Goal: Transaction & Acquisition: Purchase product/service

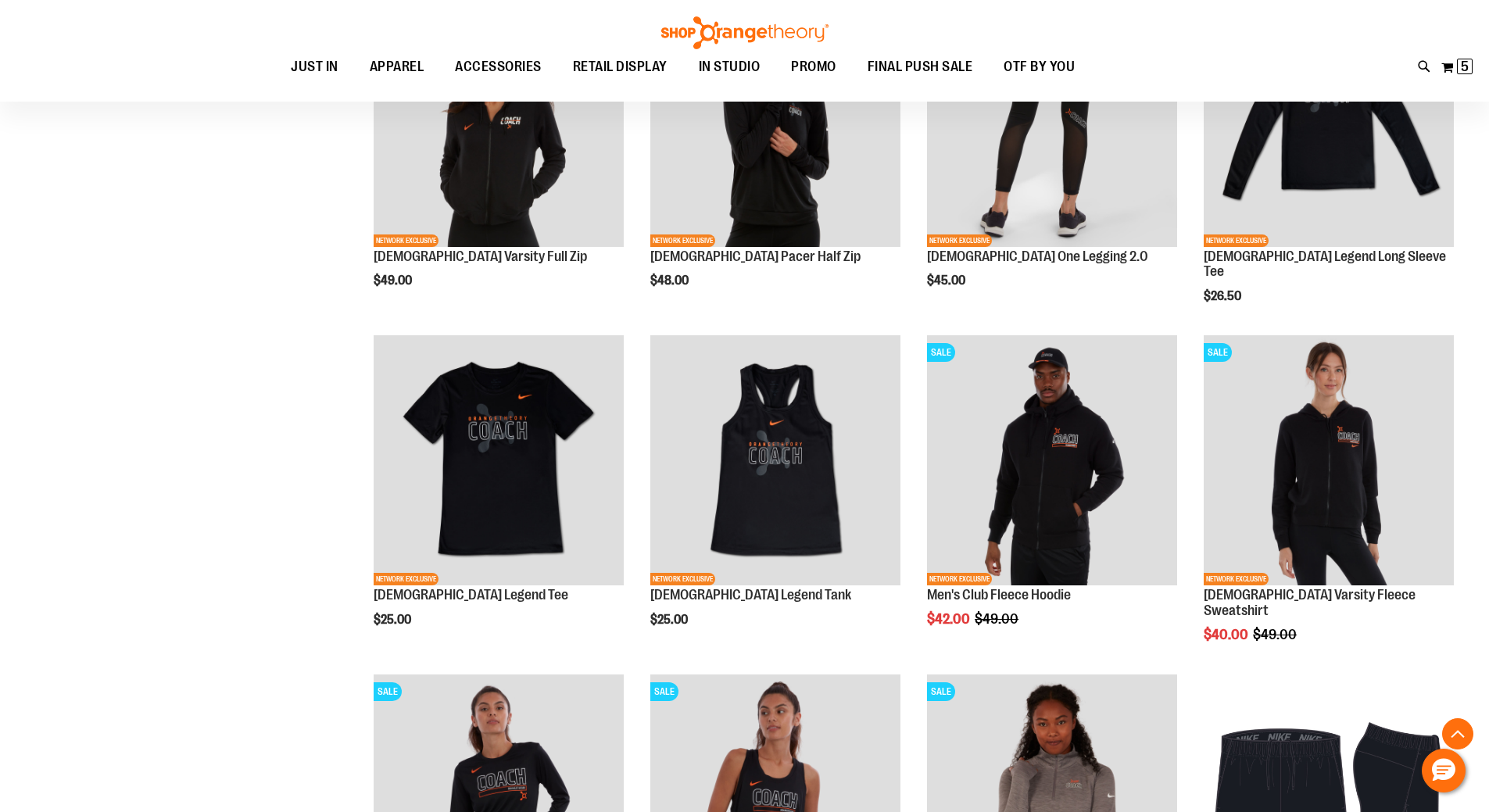
scroll to position [962, 0]
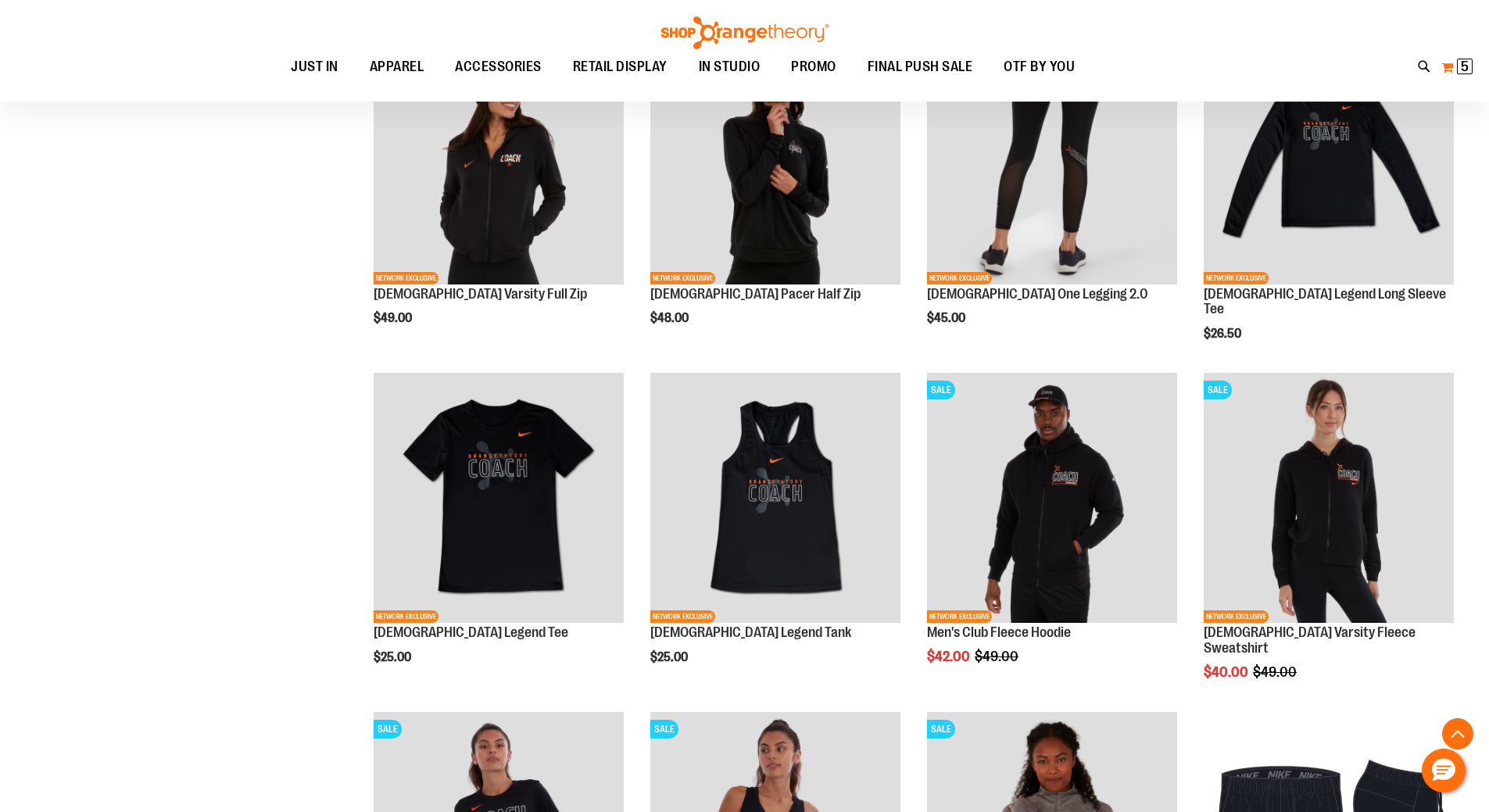
type input "**********"
click at [1463, 70] on span "5" at bounding box center [1465, 67] width 8 height 16
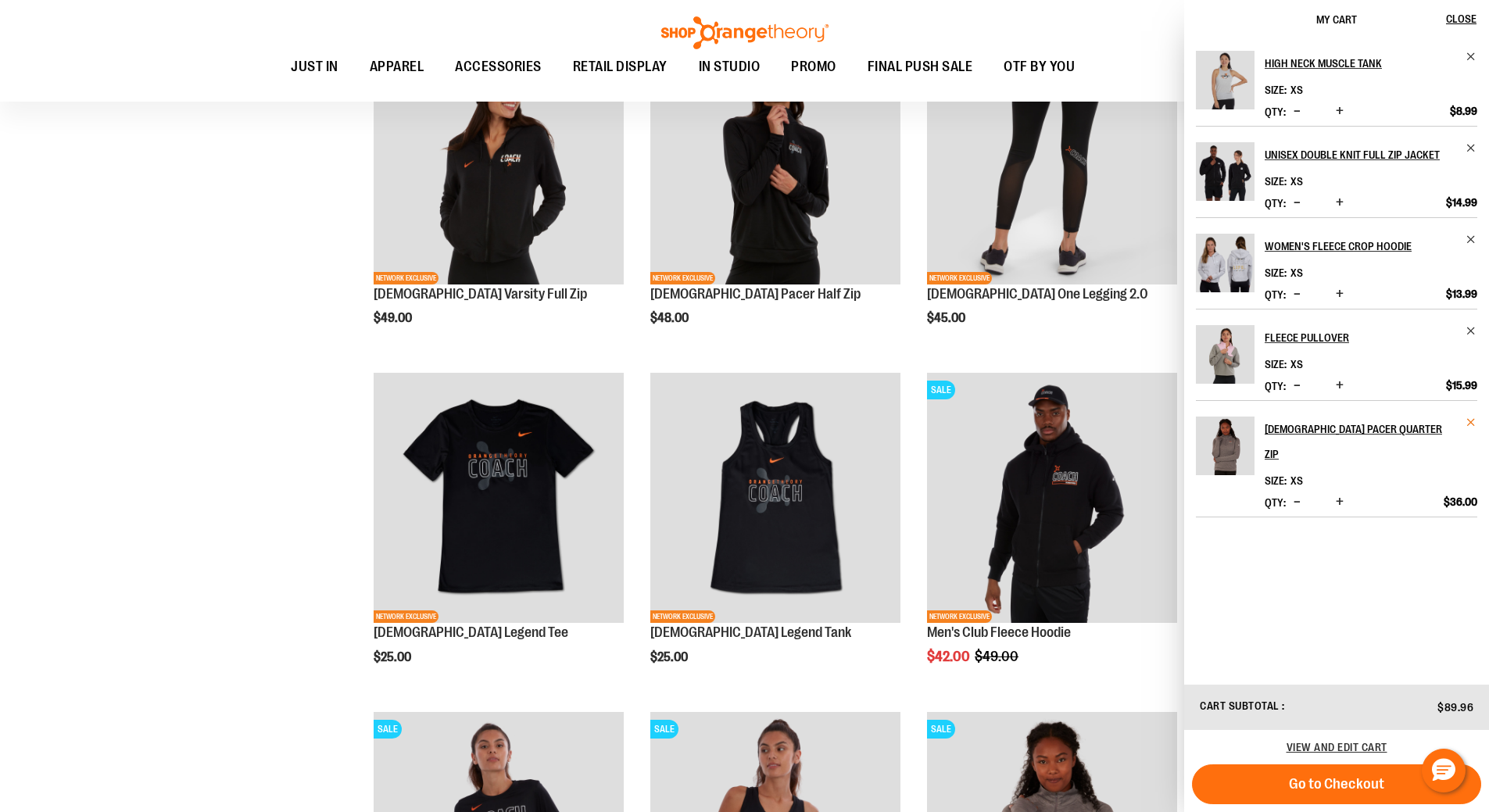
click at [1468, 421] on span "Remove item" at bounding box center [1472, 422] width 12 height 12
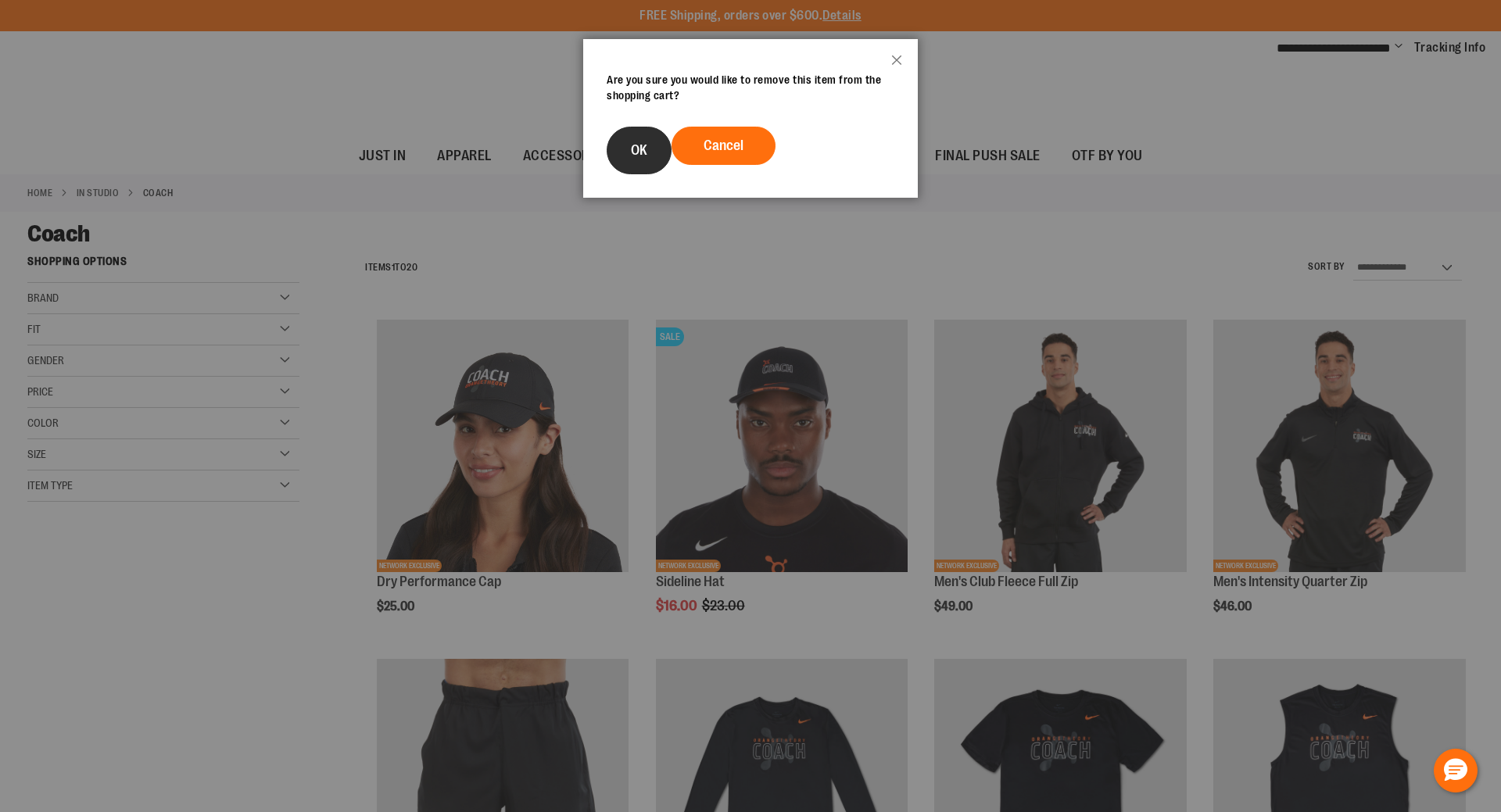
click at [653, 142] on button "OK" at bounding box center [639, 150] width 65 height 48
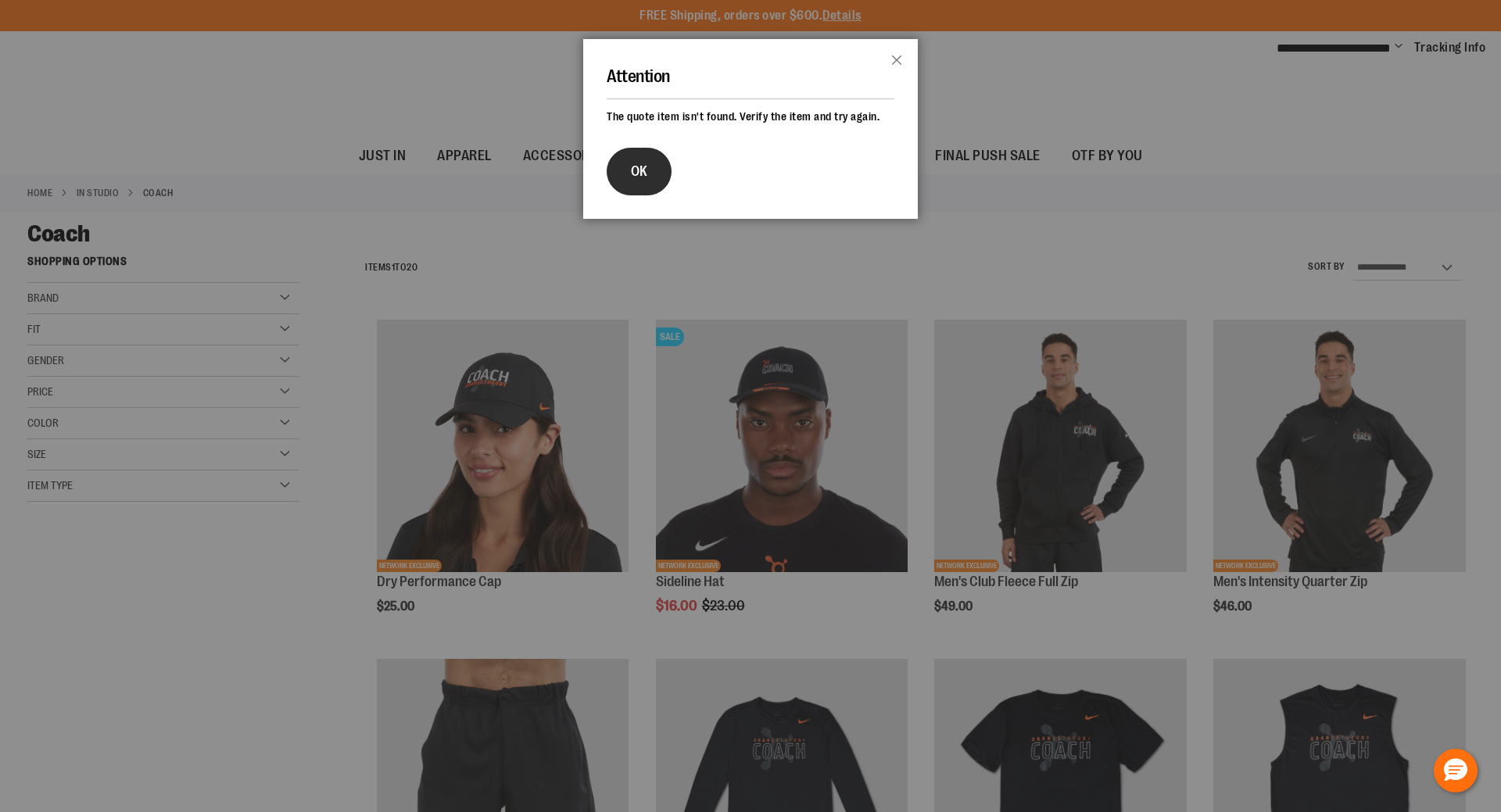
click at [645, 150] on button "OK" at bounding box center [639, 172] width 65 height 48
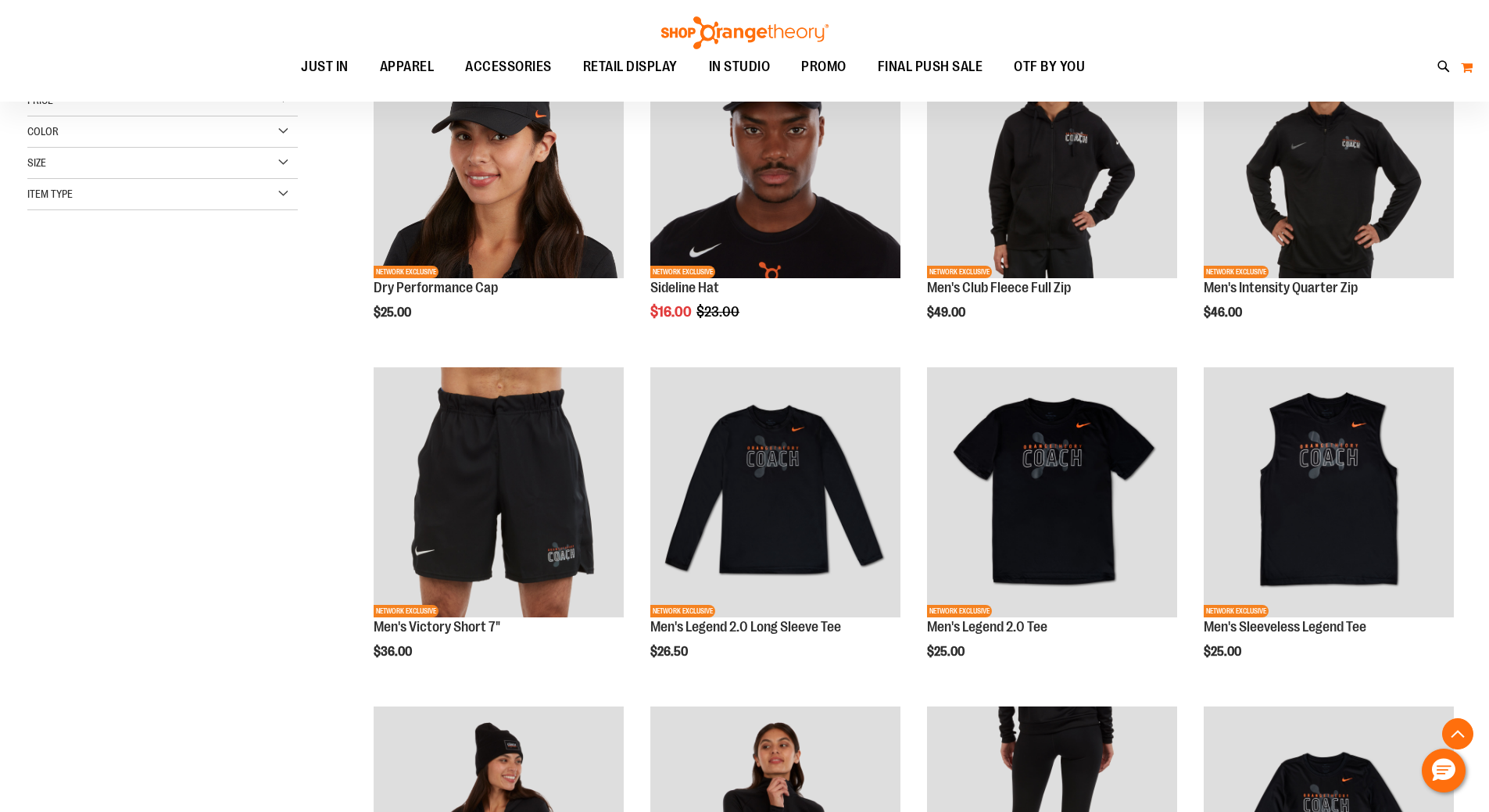
scroll to position [312, 0]
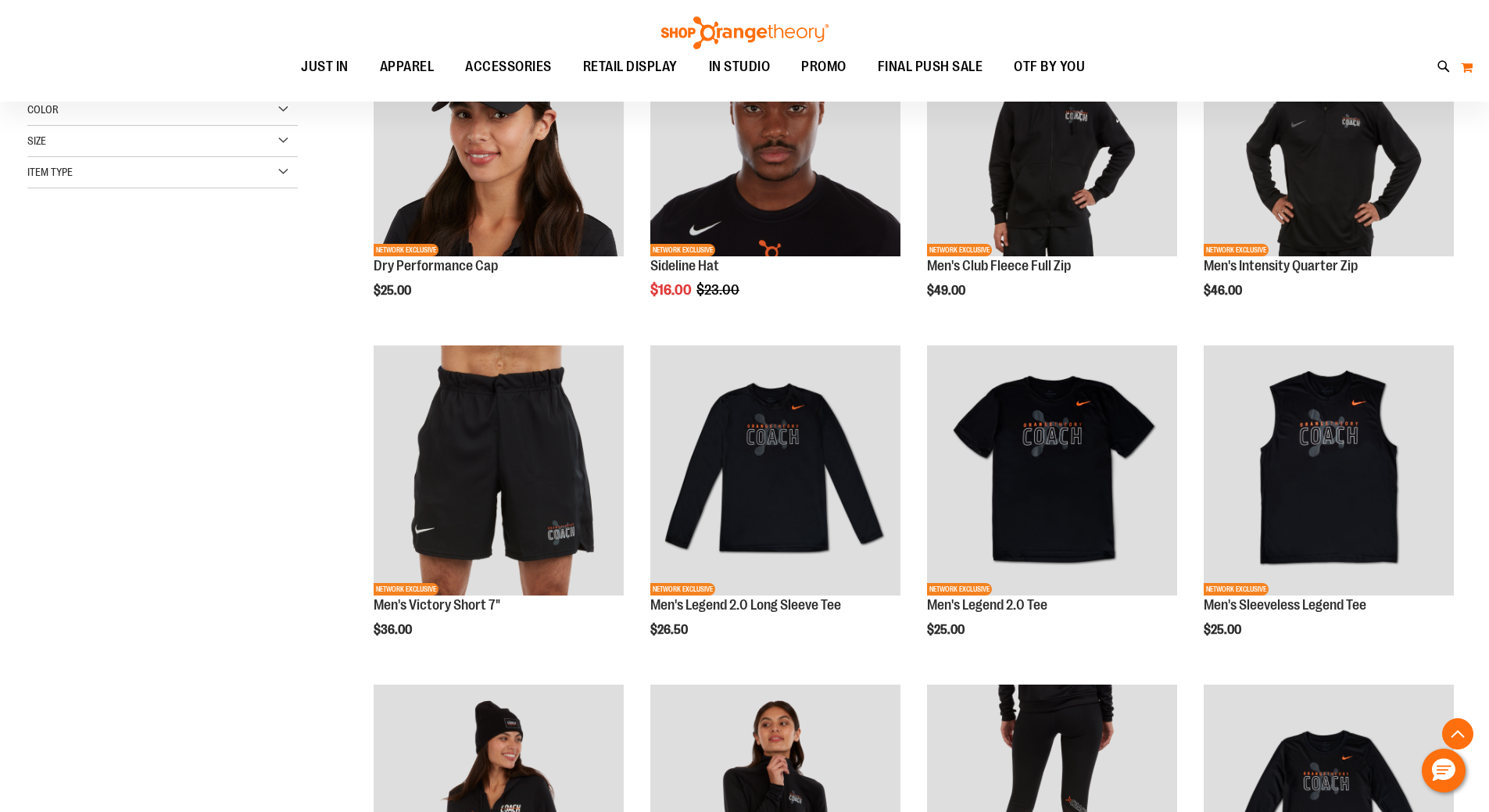
click at [1465, 72] on button "My Cart 0" at bounding box center [1467, 68] width 13 height 25
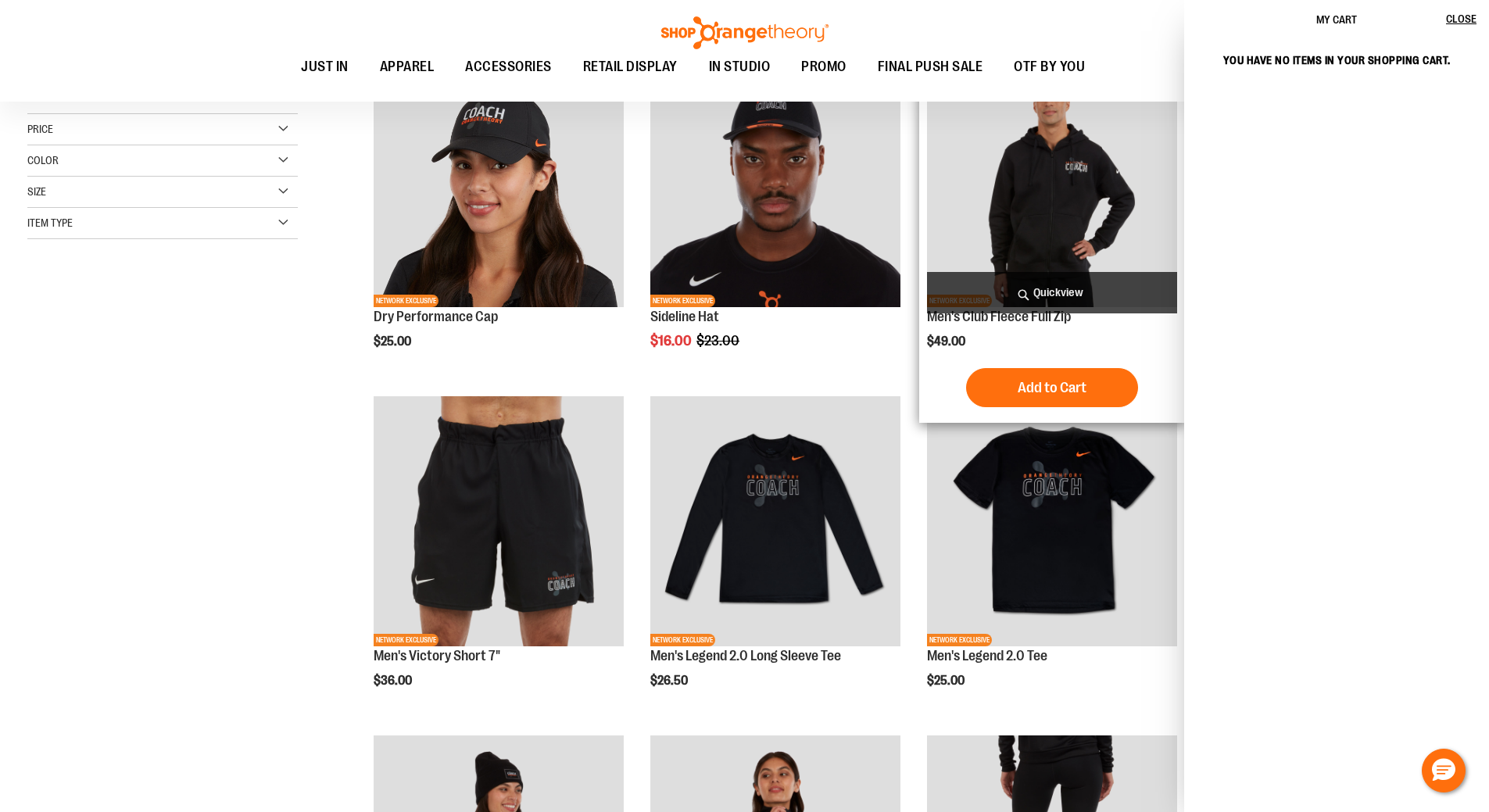
scroll to position [234, 0]
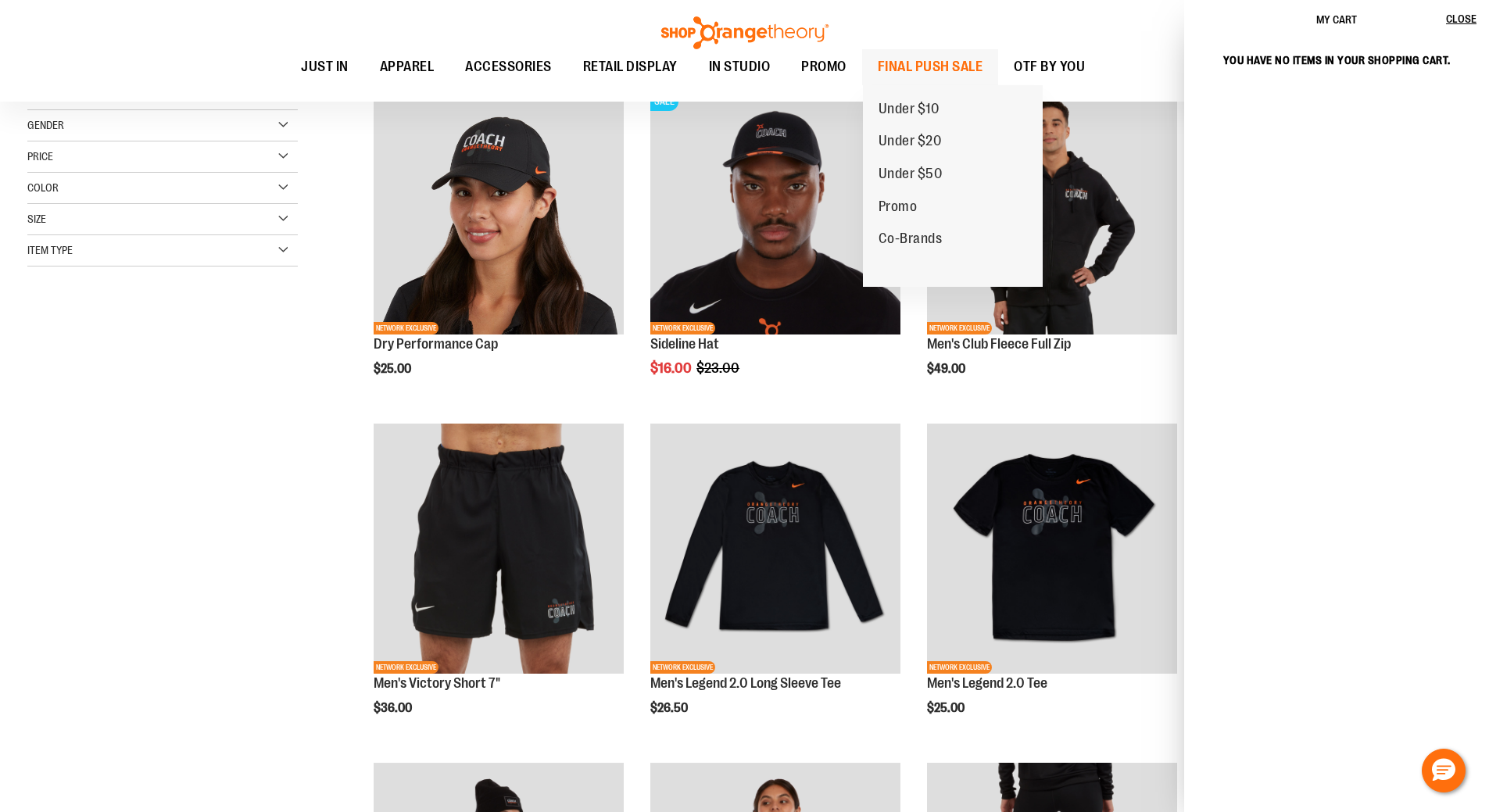
click at [978, 56] on span "FINAL PUSH SALE" at bounding box center [931, 67] width 105 height 35
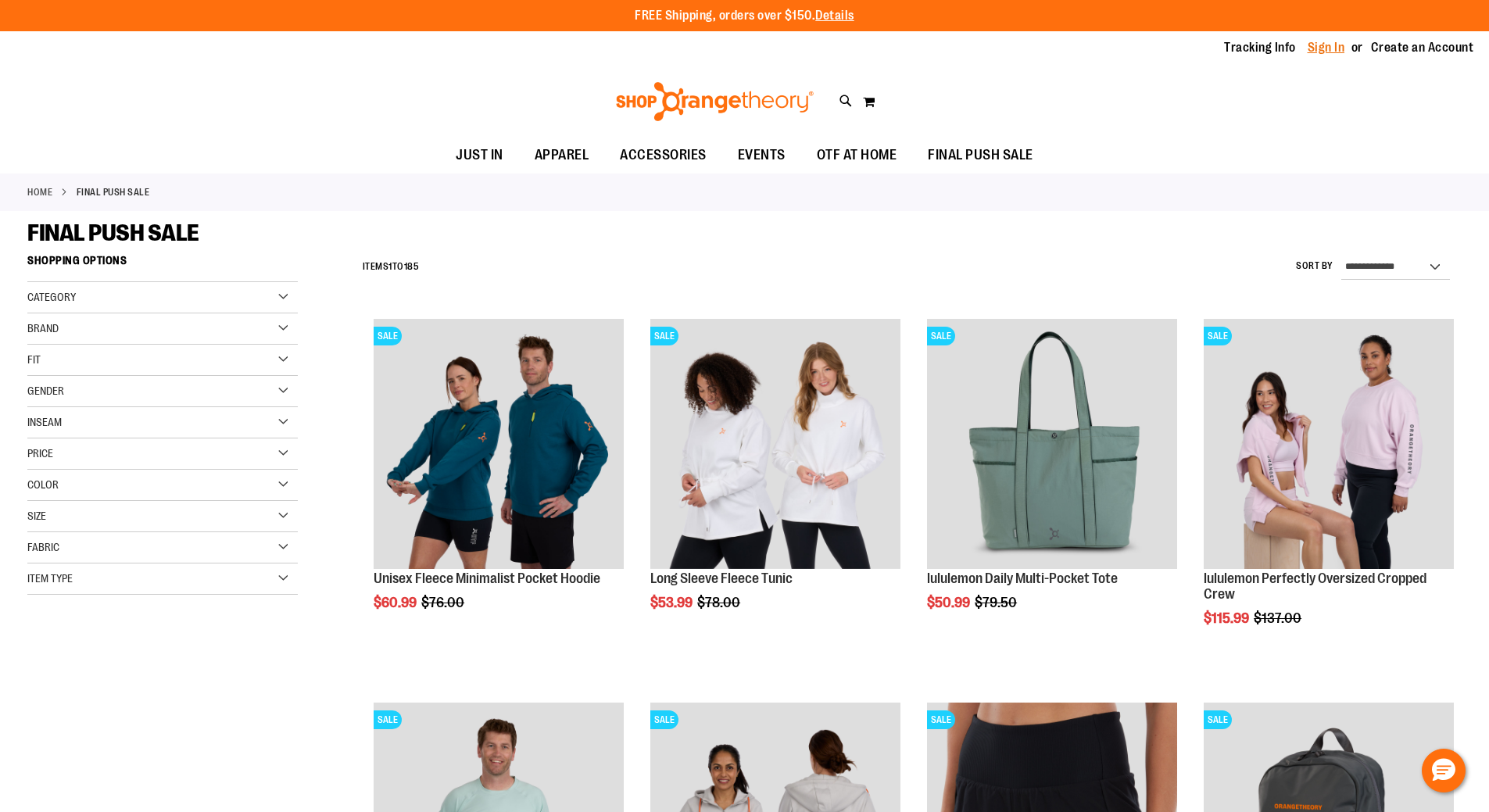
type input "**********"
click at [1332, 48] on link "Sign In" at bounding box center [1327, 48] width 38 height 17
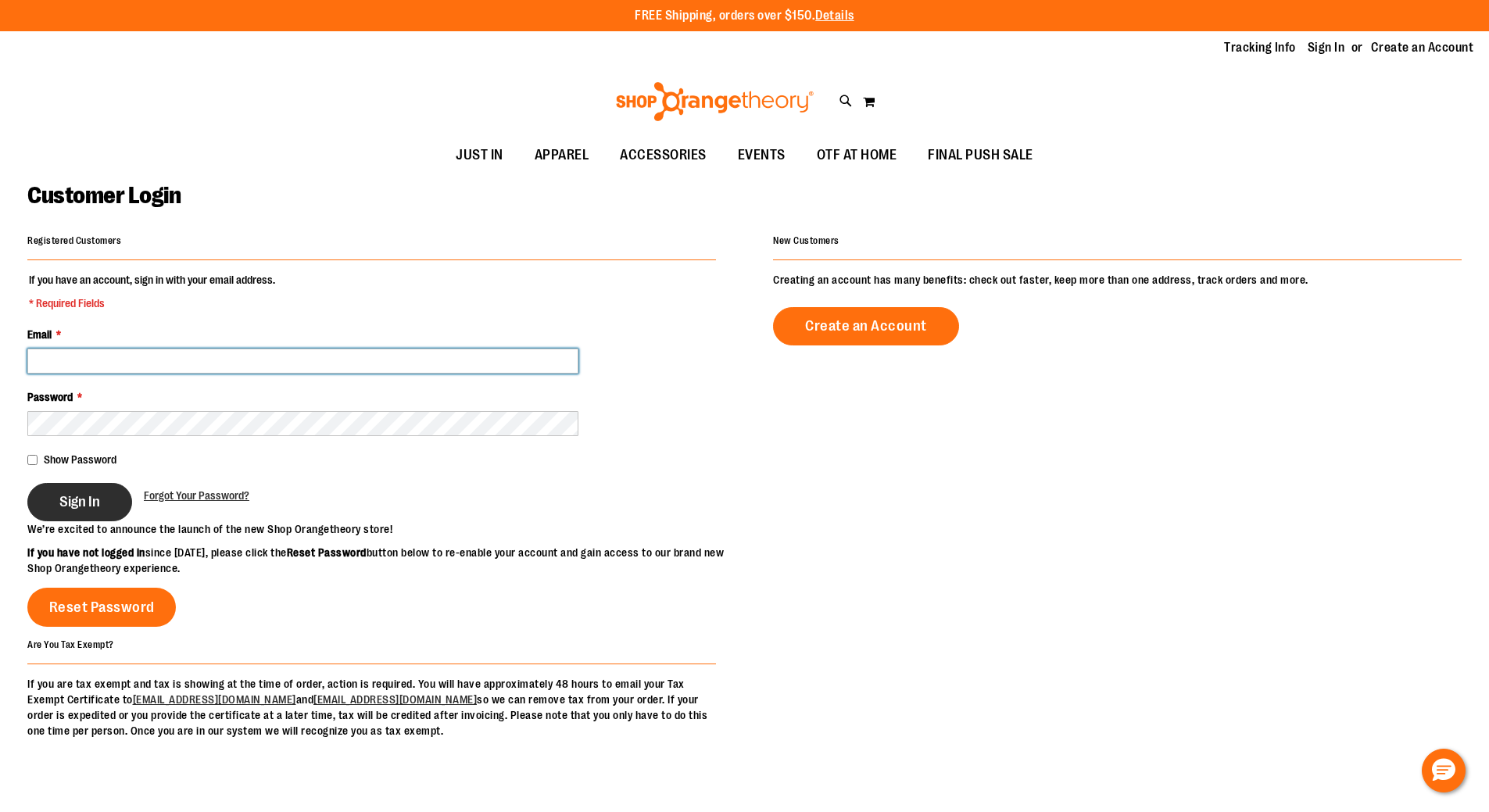
type input "**********"
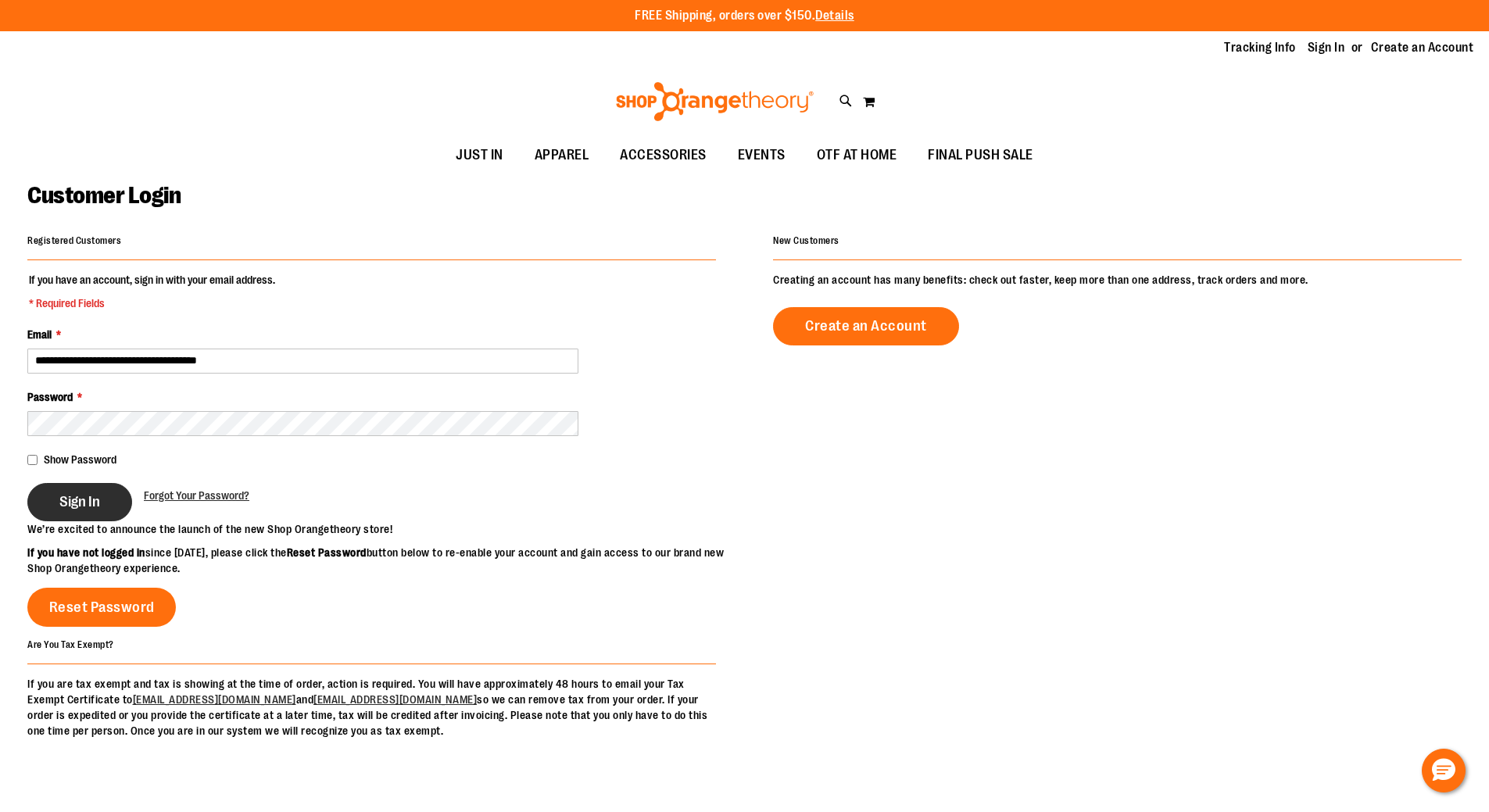
type input "**********"
click at [115, 503] on button "Sign In" at bounding box center [79, 502] width 105 height 39
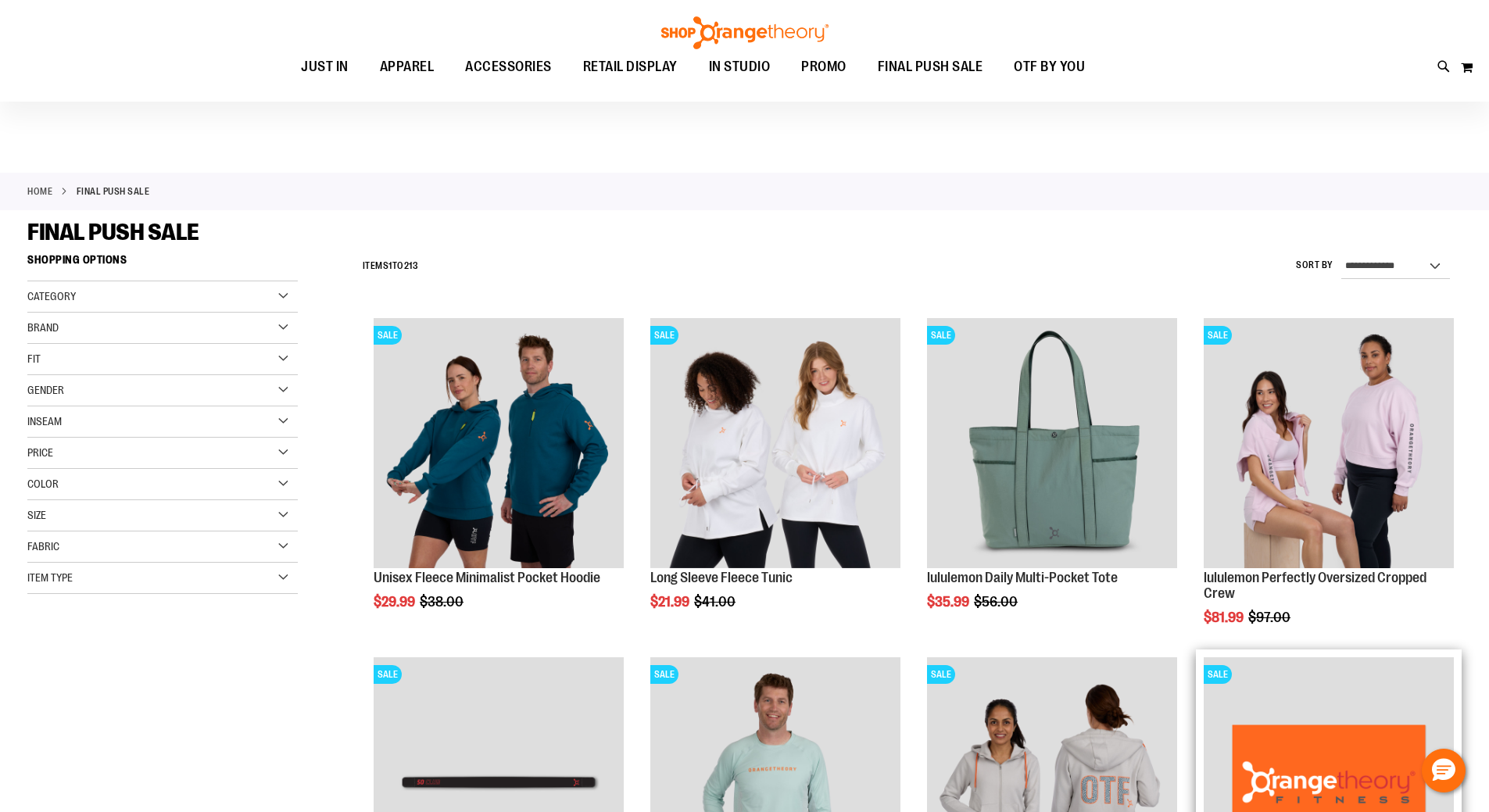
scroll to position [312, 0]
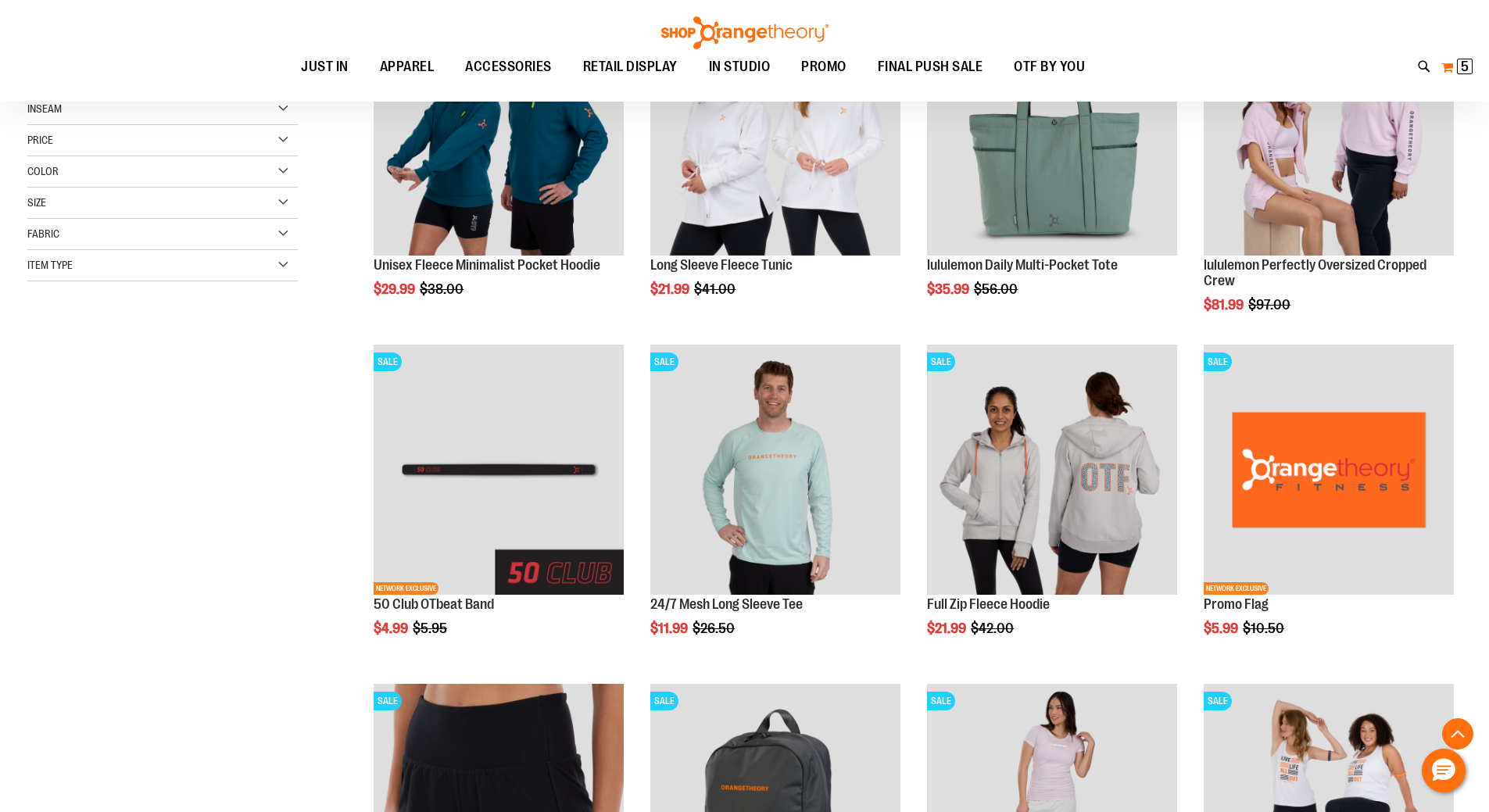
type input "**********"
click at [1463, 61] on span "5" at bounding box center [1465, 67] width 8 height 16
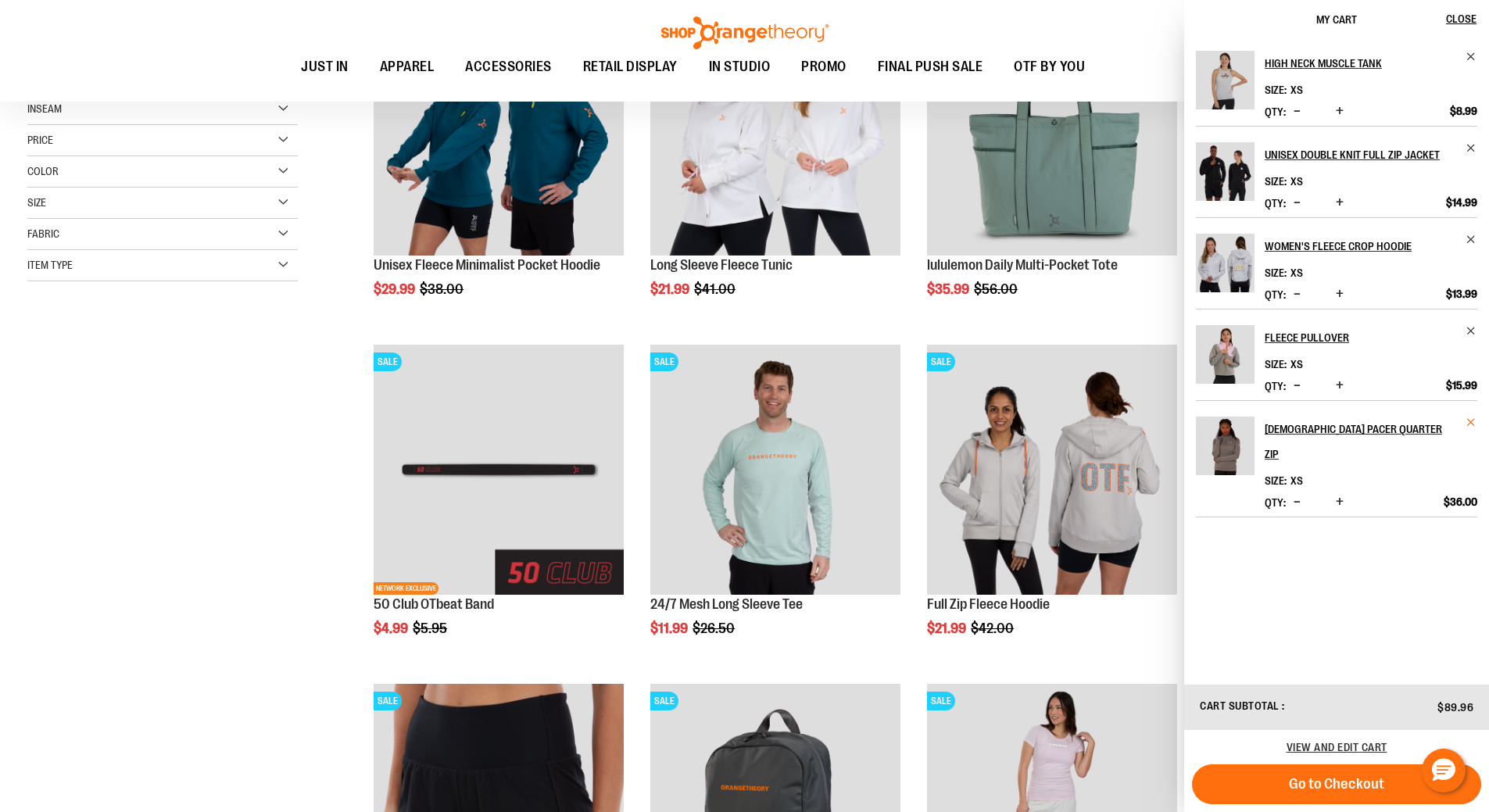
click at [1471, 420] on span "Remove item" at bounding box center [1472, 422] width 12 height 12
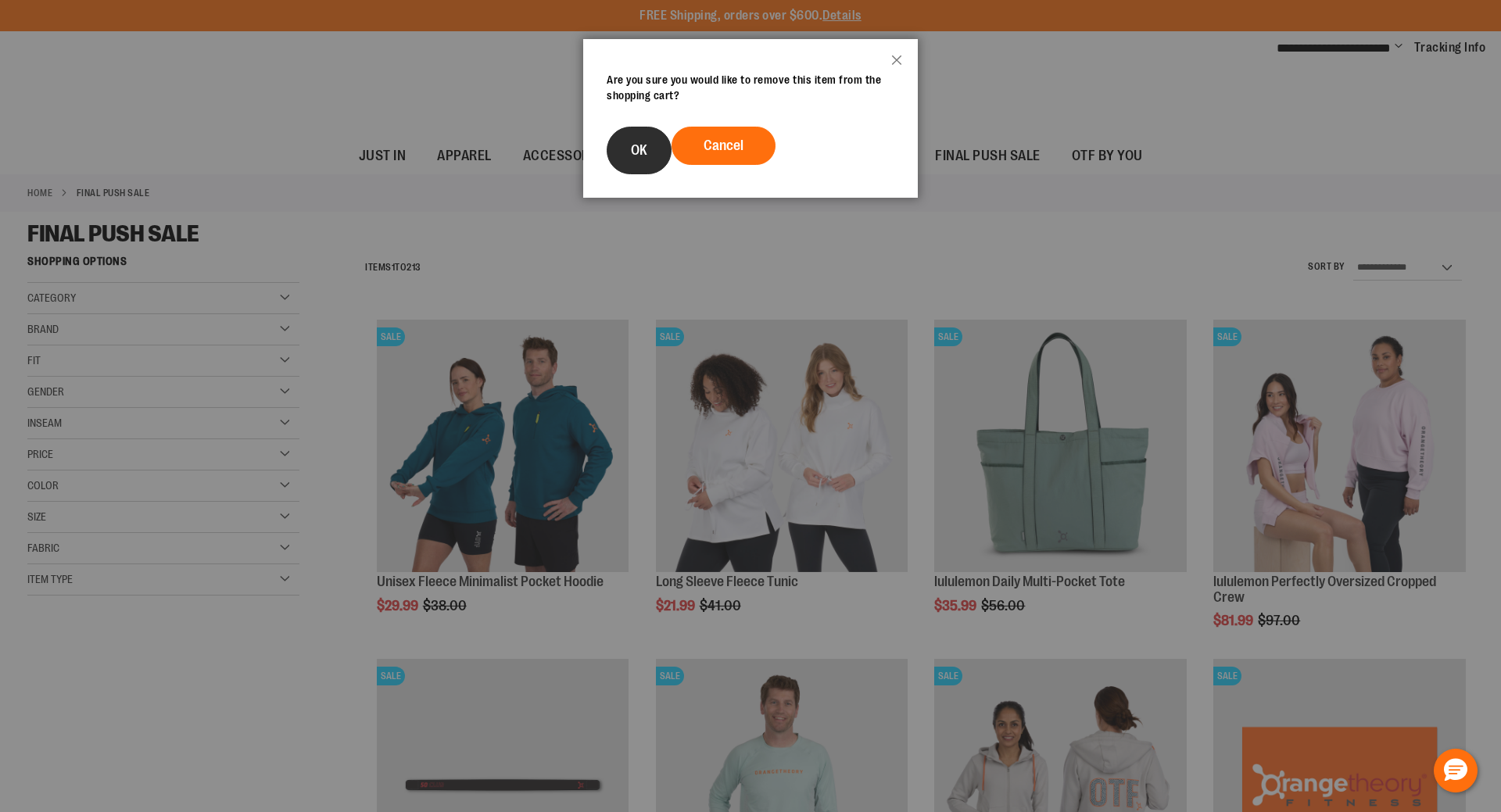
click at [625, 168] on button "OK" at bounding box center [639, 150] width 65 height 48
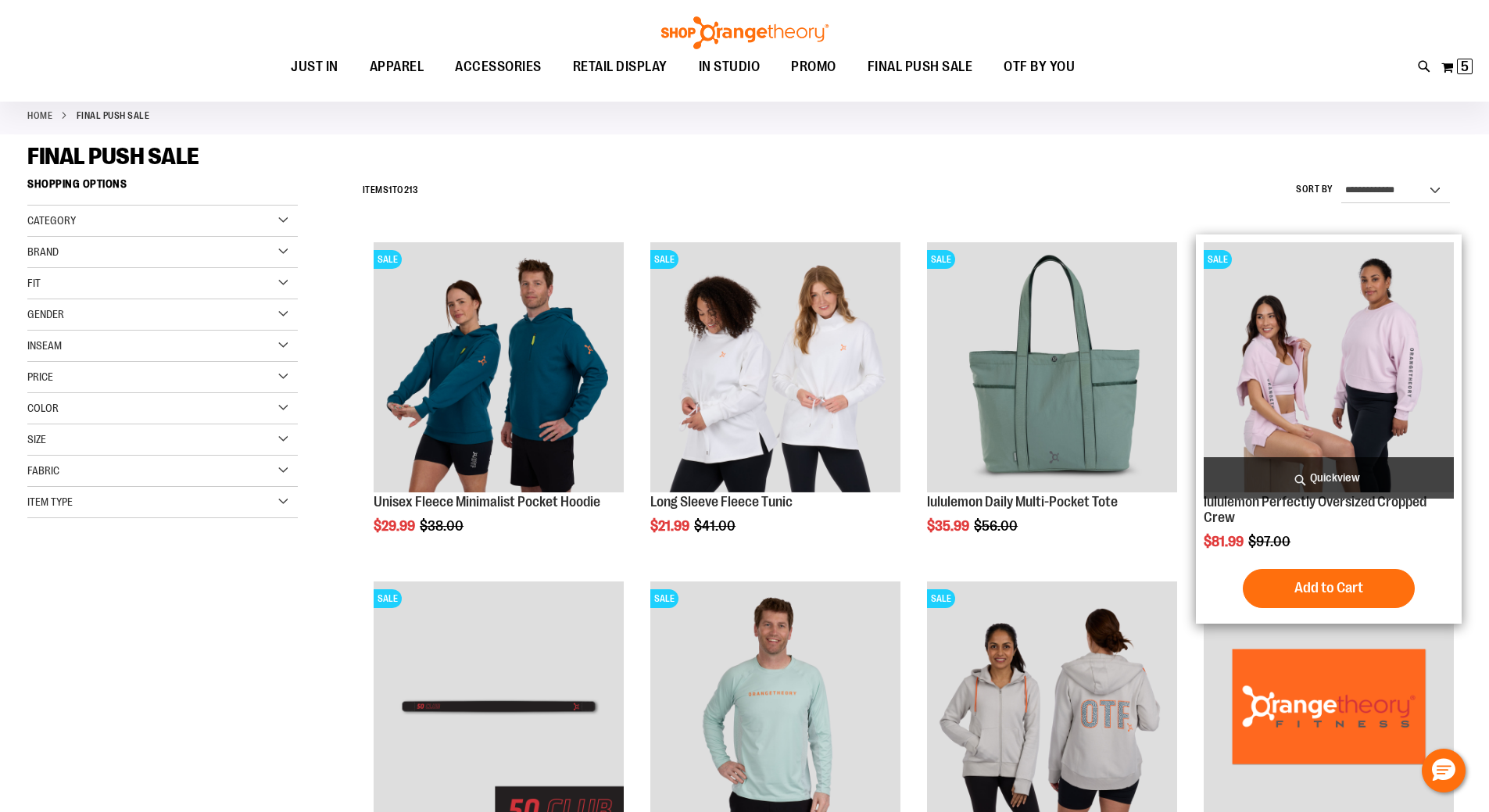
scroll to position [234, 0]
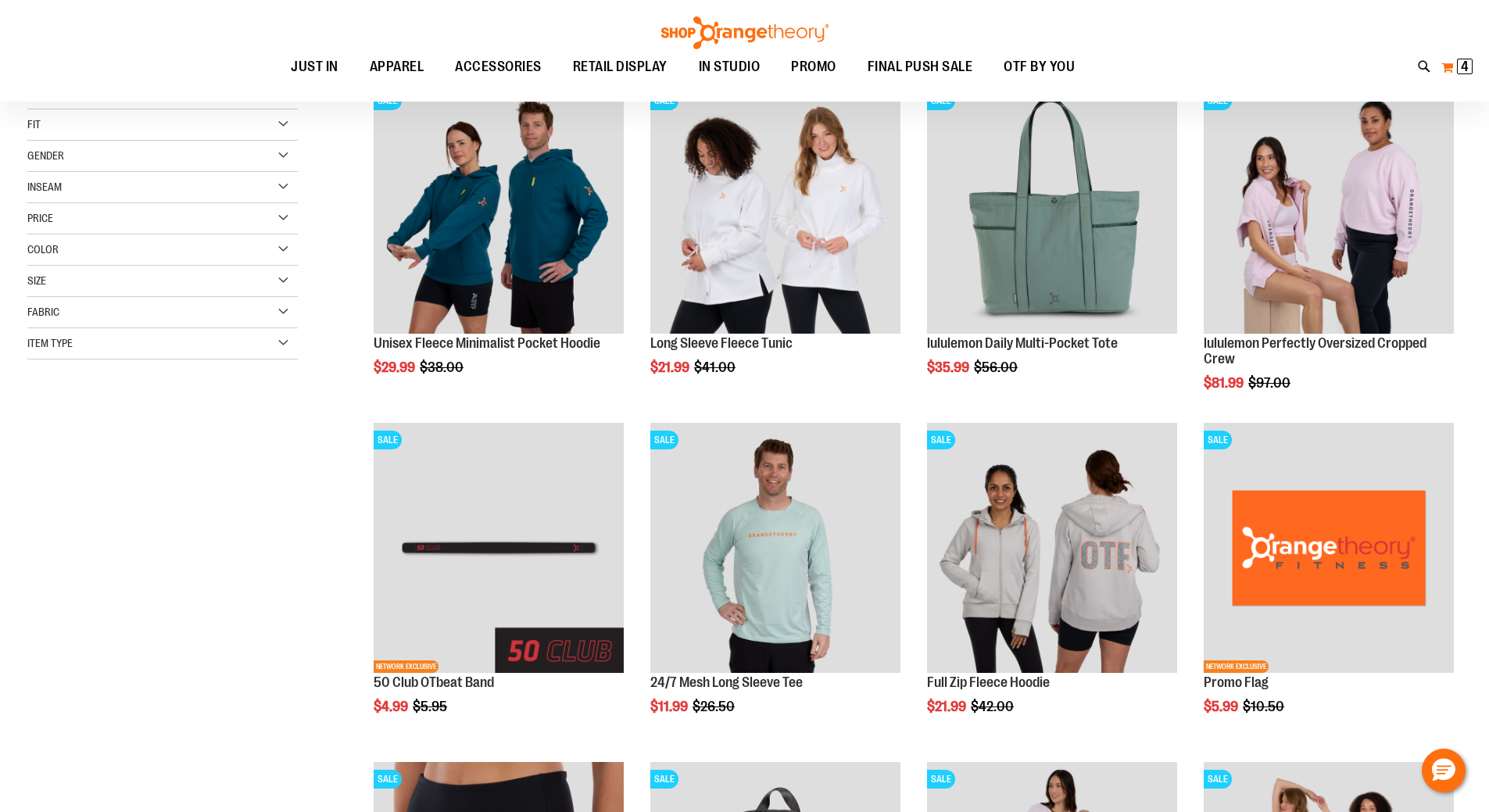
click at [1463, 77] on button "My Cart 4 4 items" at bounding box center [1458, 68] width 33 height 25
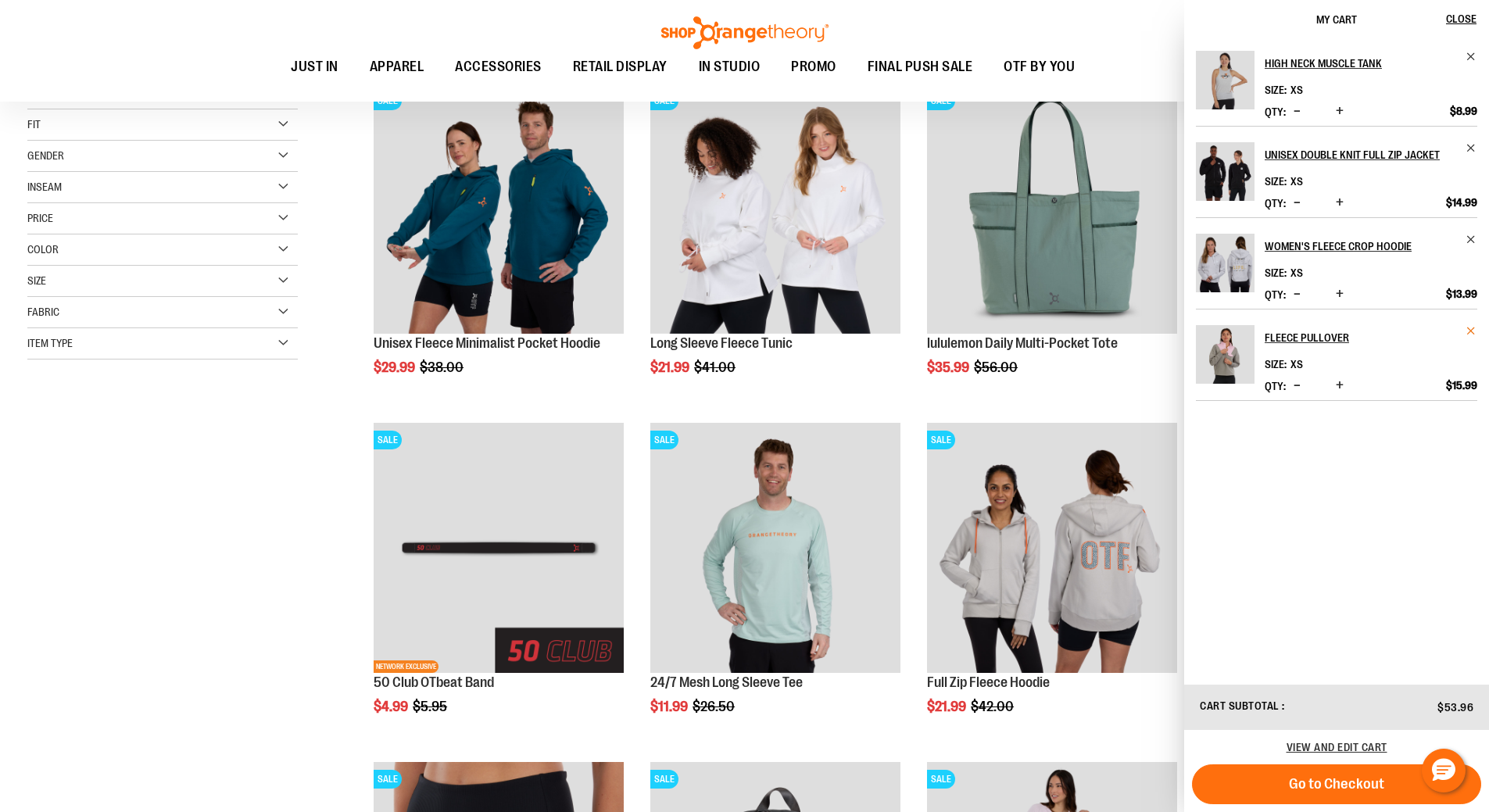
click at [1472, 326] on span "Remove item" at bounding box center [1472, 330] width 12 height 12
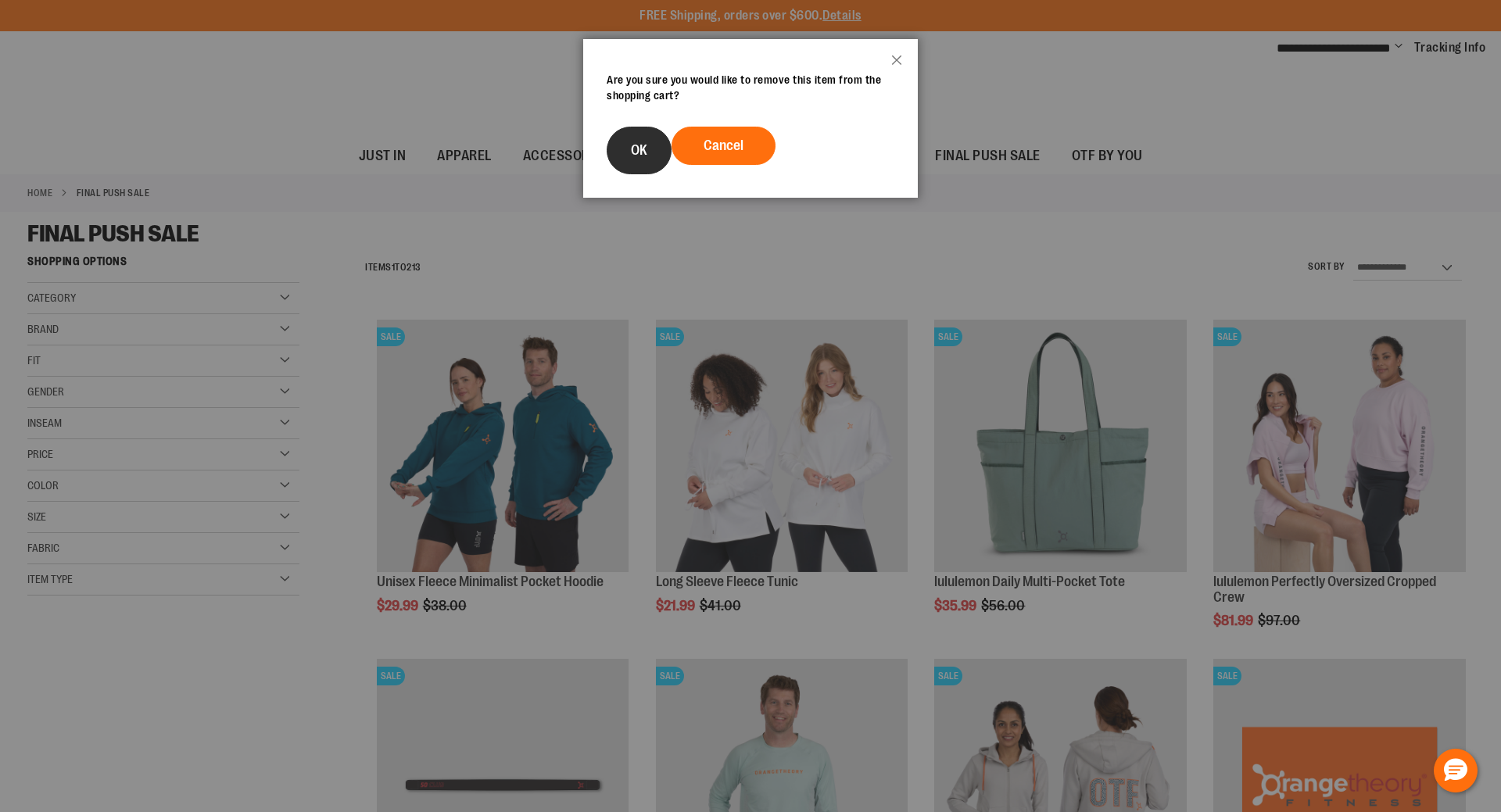
click at [636, 160] on button "OK" at bounding box center [639, 150] width 65 height 48
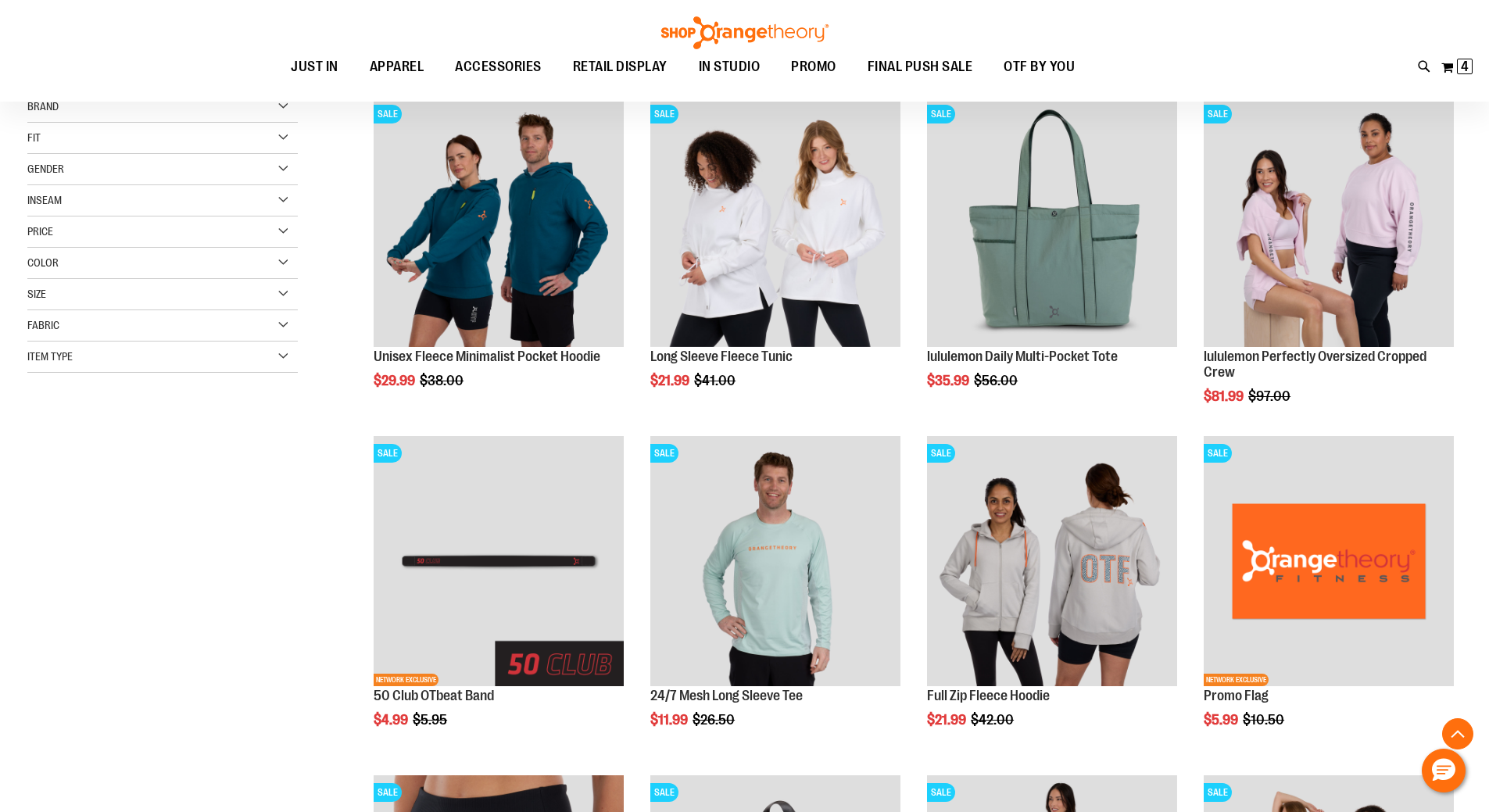
scroll to position [391, 0]
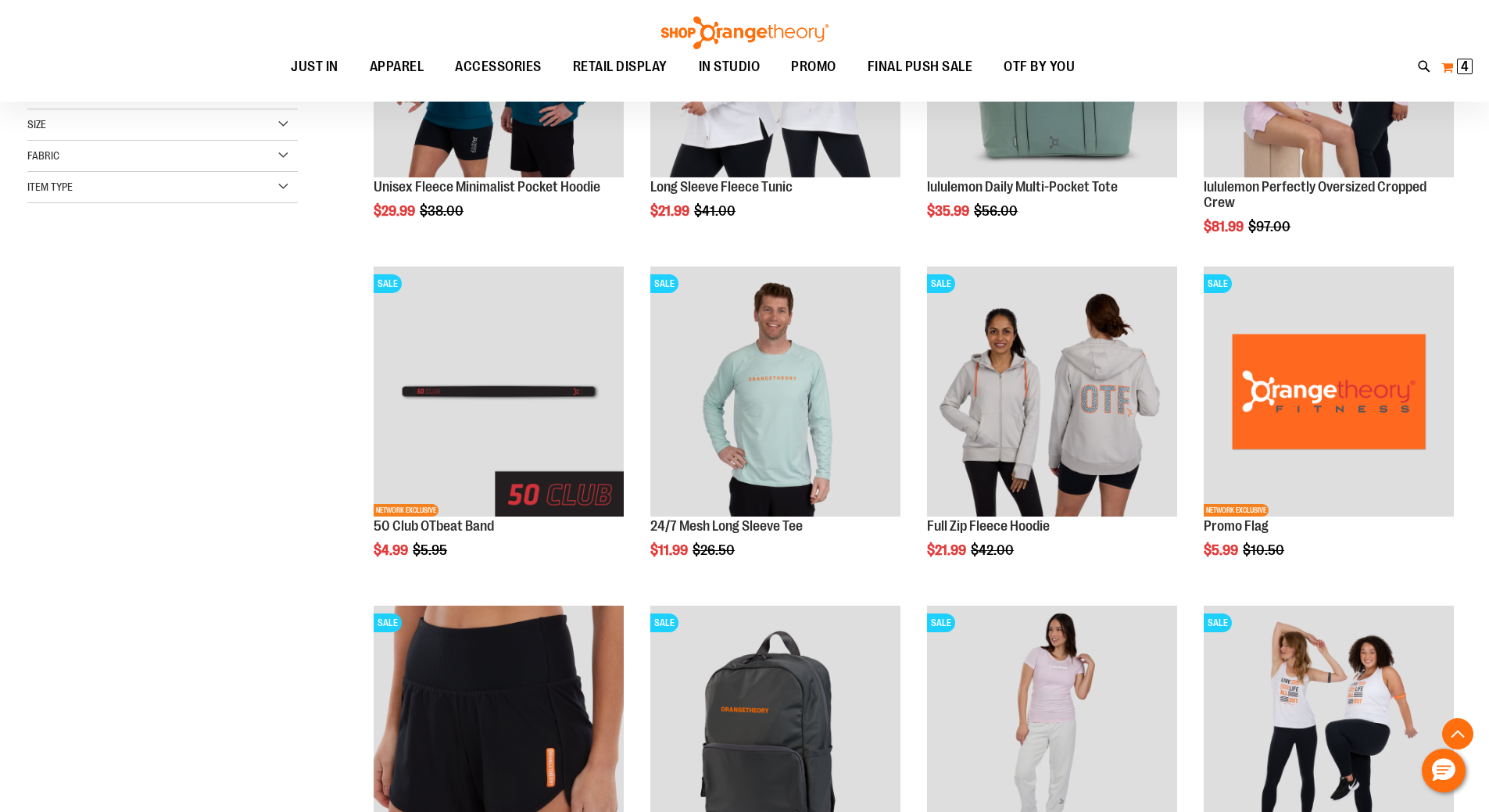
click at [1464, 59] on span "4 4 items" at bounding box center [1465, 67] width 16 height 16
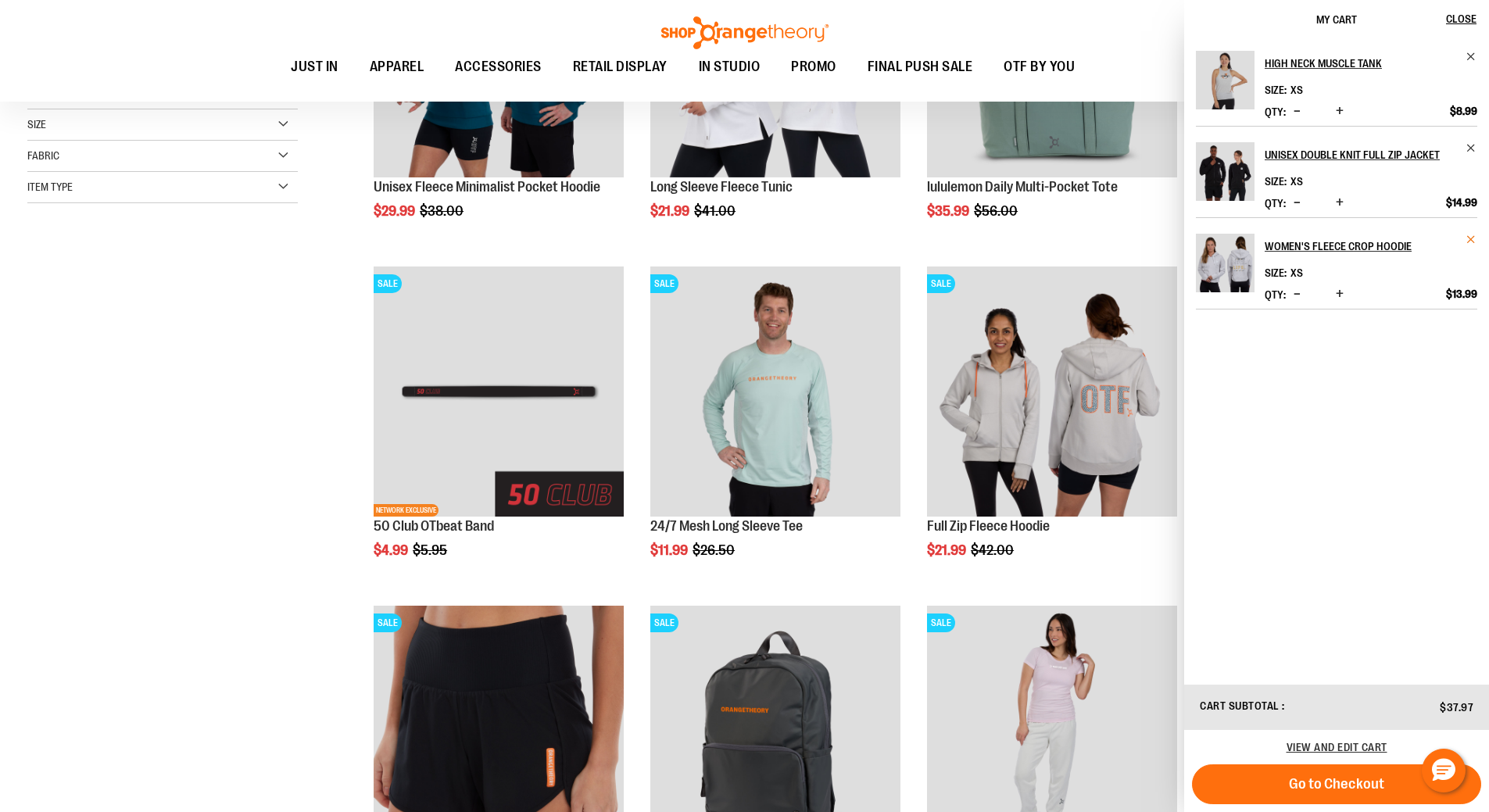
click at [1472, 239] on span "Remove item" at bounding box center [1472, 239] width 12 height 12
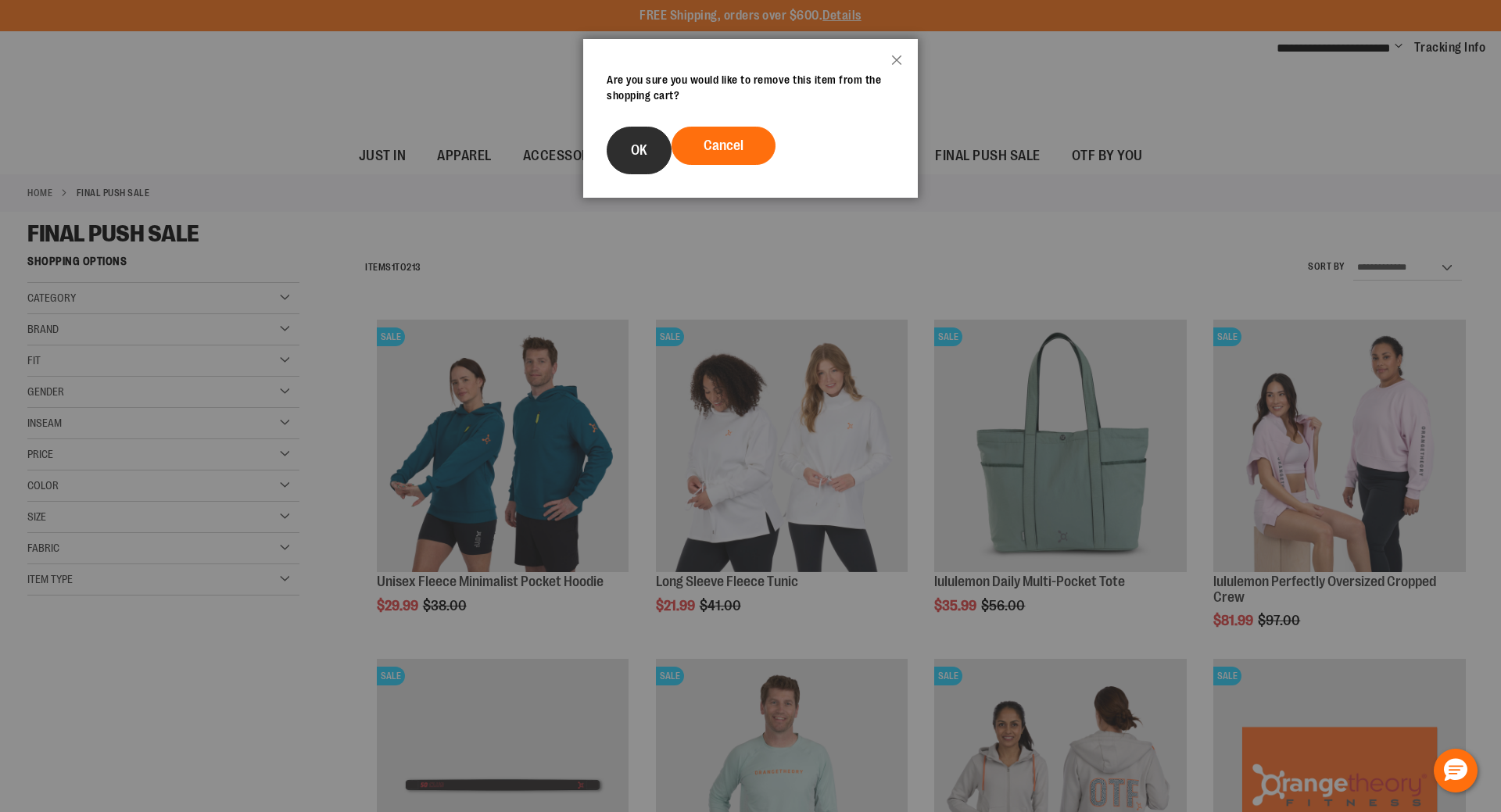
click at [646, 142] on span "OK" at bounding box center [639, 150] width 17 height 16
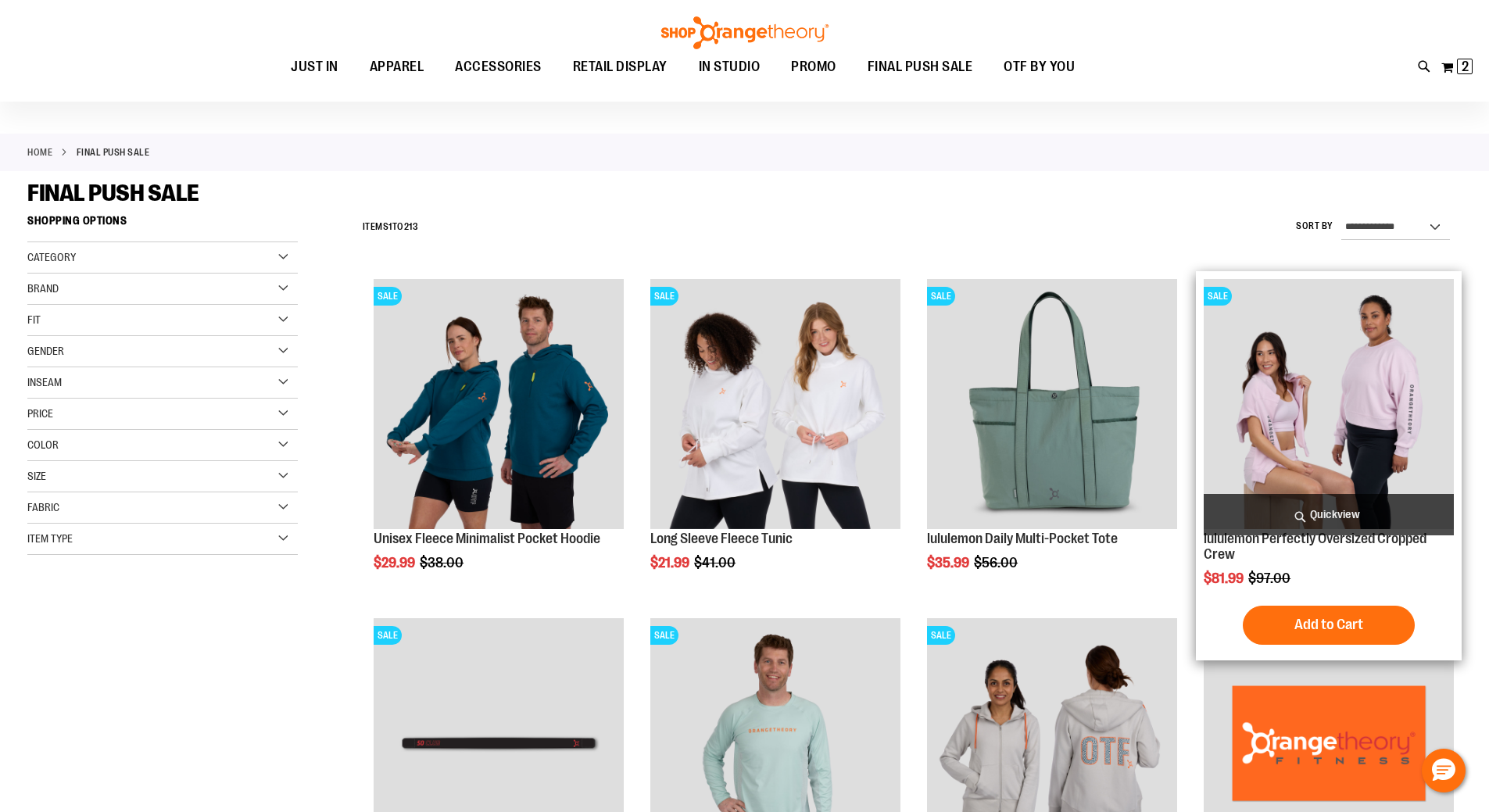
scroll to position [77, 0]
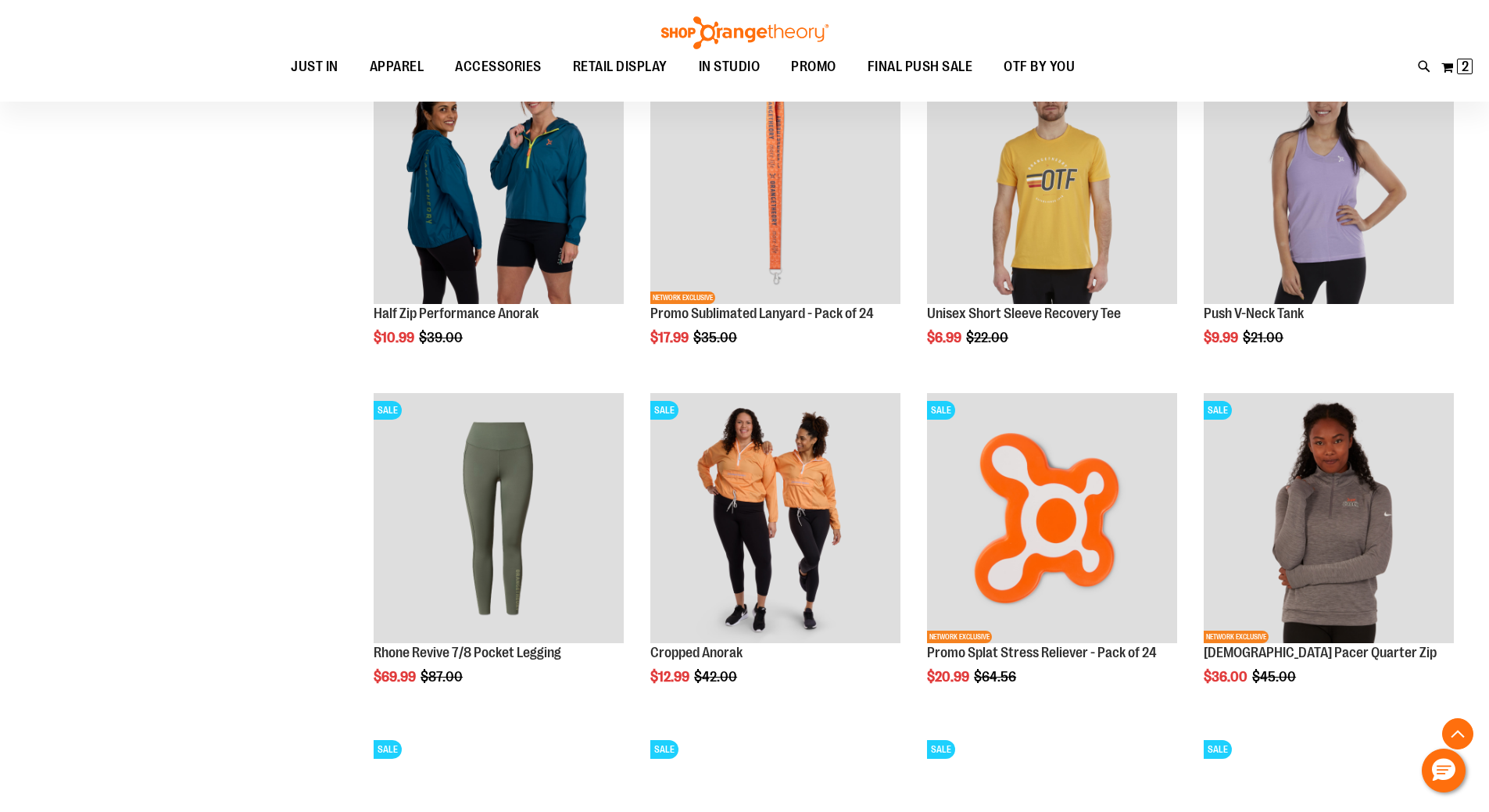
scroll to position [1393, 0]
